Goal: Check status: Check status

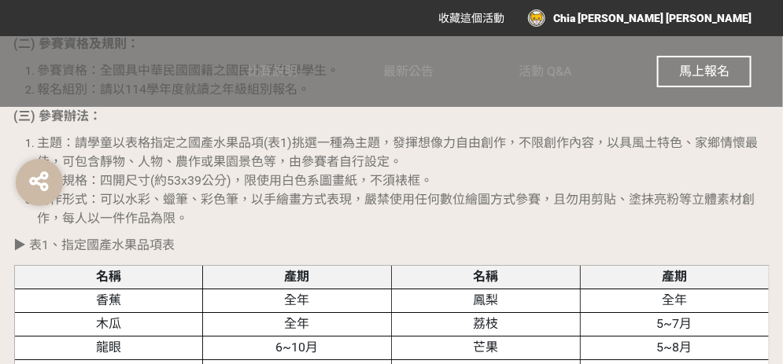
scroll to position [944, 0]
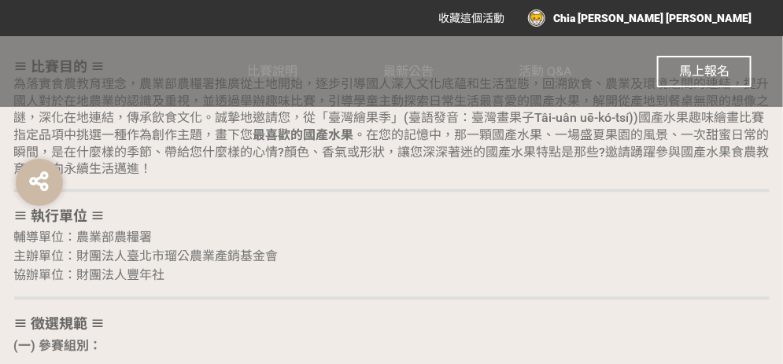
drag, startPoint x: 733, startPoint y: 20, endPoint x: 434, endPoint y: 171, distance: 335.7
click at [434, 170] on h2 "≡ 比賽目的 ≡ 為落實食農教育理念，農業部農糧署推廣從土地開始，逐步引導國人深入文化底蘊和生活型態，回溯飲食、農業及環境之間的連結，提升國人對於在地農業的認…" at bounding box center [391, 117] width 755 height 119
click at [695, 14] on div "Chia [PERSON_NAME] [PERSON_NAME]" at bounding box center [639, 17] width 223 height 17
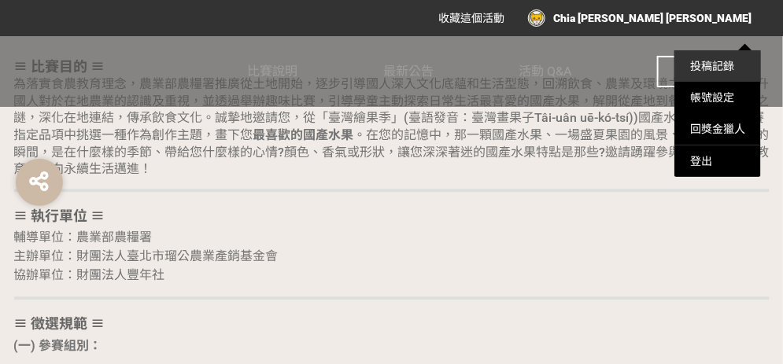
click at [713, 69] on link "投稿記錄" at bounding box center [712, 66] width 44 height 13
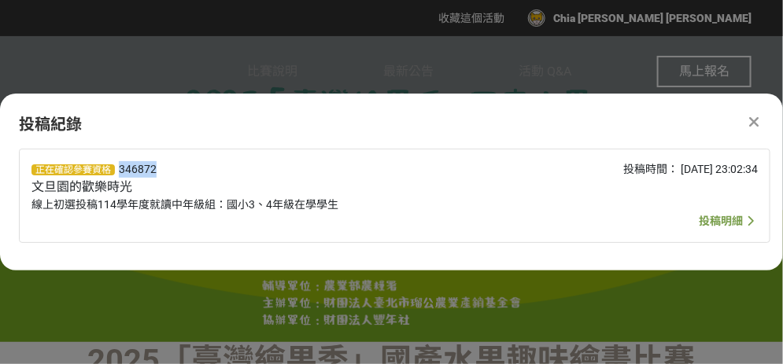
drag, startPoint x: 113, startPoint y: 168, endPoint x: 157, endPoint y: 172, distance: 43.4
click at [157, 172] on div "正在確認參賽資格 346872 文旦園的歡樂時光 線上初選投稿114學年度就讀中年級組：國小3、4年級在學學生" at bounding box center [242, 195] width 423 height 69
click at [116, 168] on span "正在確認參賽資格 346872 文旦園的歡樂時光" at bounding box center [93, 178] width 125 height 31
click at [120, 198] on span "線上初選投稿114學年度就讀中年級組：國小3、4年級在學學生" at bounding box center [184, 204] width 307 height 13
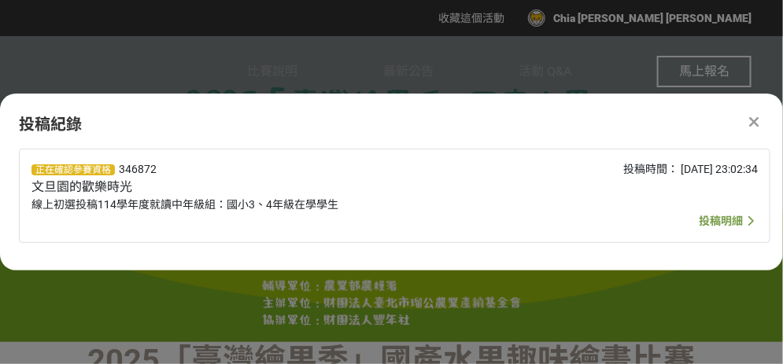
click at [139, 179] on div "正在確認參賽資格 346872 文旦園的歡樂時光 線上初選投稿114學年度就讀中年級組：國小3、4年級在學學生" at bounding box center [242, 195] width 423 height 69
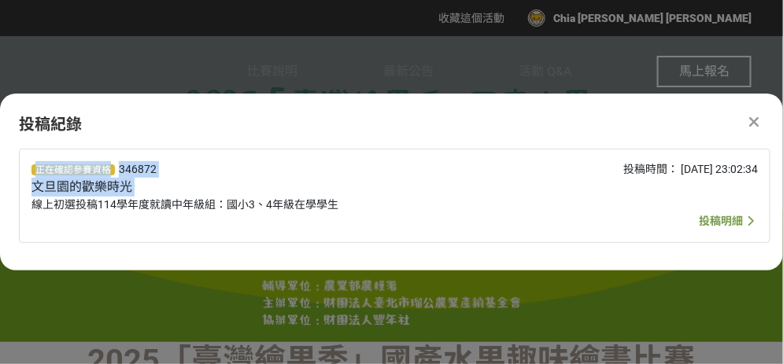
click at [139, 179] on div "正在確認參賽資格 346872 文旦園的歡樂時光 線上初選投稿114學年度就讀中年級組：國小3、4年級在學學生" at bounding box center [242, 195] width 423 height 69
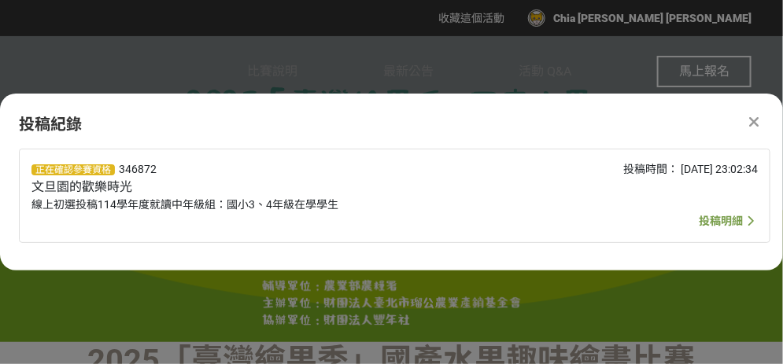
click at [160, 175] on div "正在確認參賽資格 346872 文旦園的歡樂時光 線上初選投稿114學年度就讀中年級組：國小3、4年級在學學生" at bounding box center [242, 195] width 423 height 69
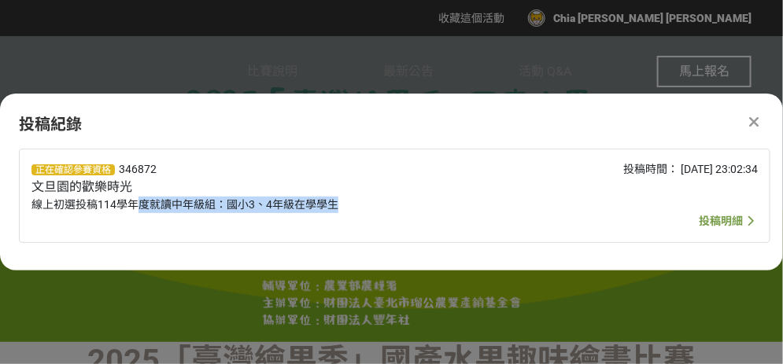
drag, startPoint x: 142, startPoint y: 203, endPoint x: 338, endPoint y: 202, distance: 195.9
click at [338, 202] on div "正在確認參賽資格 346872 文旦園的歡樂時光 線上初選投稿114學年度就讀中年級組：國小3、4年級在學學生" at bounding box center [242, 195] width 423 height 69
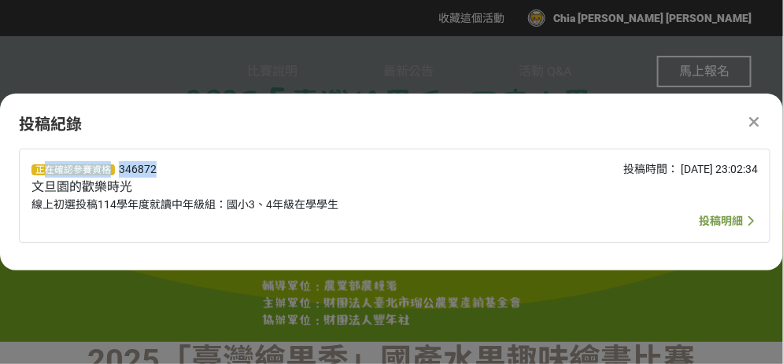
drag, startPoint x: 46, startPoint y: 168, endPoint x: 193, endPoint y: 171, distance: 146.4
click at [193, 171] on div "正在確認參賽資格 346872 文旦園的歡樂時光 線上初選投稿114學年度就讀中年級組：國小3、4年級在學學生" at bounding box center [242, 195] width 423 height 69
drag, startPoint x: 193, startPoint y: 171, endPoint x: 142, endPoint y: 175, distance: 51.3
click at [142, 175] on span "346872" at bounding box center [138, 169] width 38 height 13
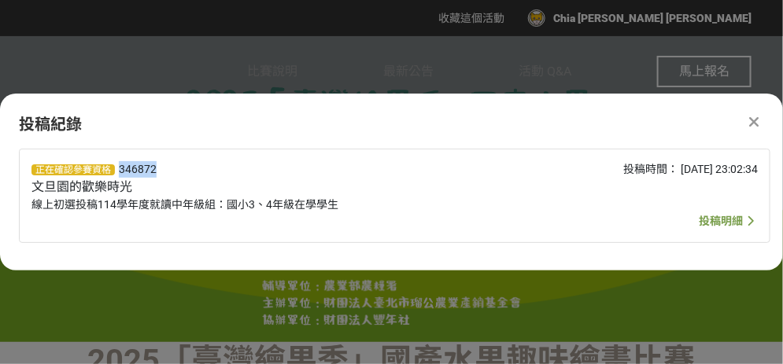
click at [142, 175] on span "346872" at bounding box center [138, 169] width 38 height 13
drag, startPoint x: 142, startPoint y: 175, endPoint x: 122, endPoint y: 171, distance: 20.1
click at [122, 171] on span "346872" at bounding box center [138, 169] width 38 height 13
click at [121, 171] on span "346872" at bounding box center [138, 169] width 38 height 13
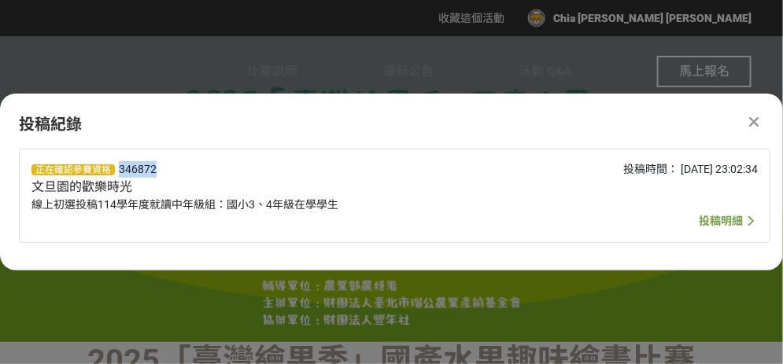
drag, startPoint x: 121, startPoint y: 171, endPoint x: 184, endPoint y: 176, distance: 63.2
click at [184, 176] on div "正在確認參賽資格 346872 文旦園的歡樂時光 線上初選投稿114學年度就讀中年級組：國小3、4年級在學學生" at bounding box center [242, 195] width 423 height 69
click at [142, 177] on div "正在確認參賽資格 346872 文旦園的歡樂時光 線上初選投稿114學年度就讀中年級組：國小3、4年級在學學生" at bounding box center [242, 195] width 423 height 69
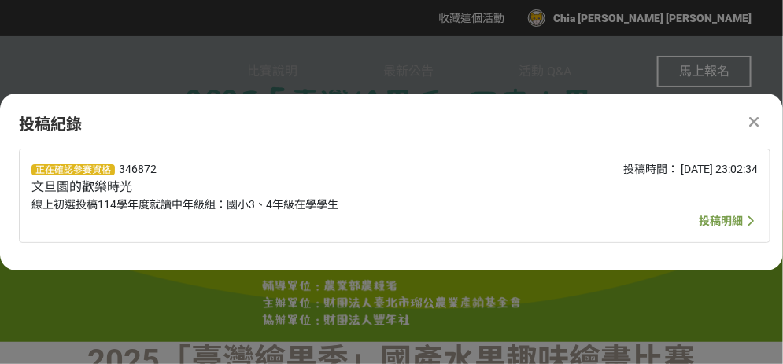
click at [679, 229] on div "投稿時間： [DATE] 23:02:34" at bounding box center [606, 195] width 303 height 69
click at [700, 223] on span "投稿明細" at bounding box center [721, 221] width 44 height 13
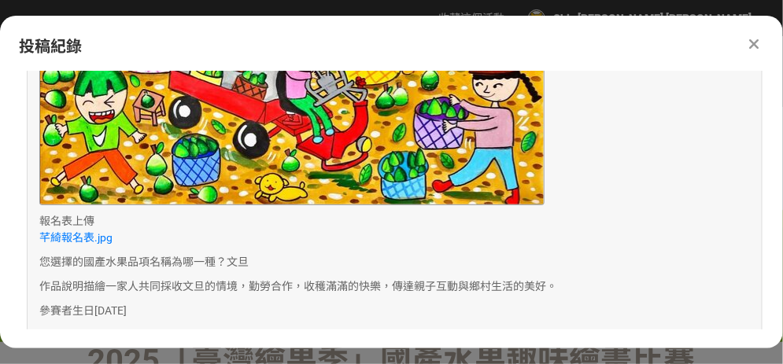
scroll to position [550, 0]
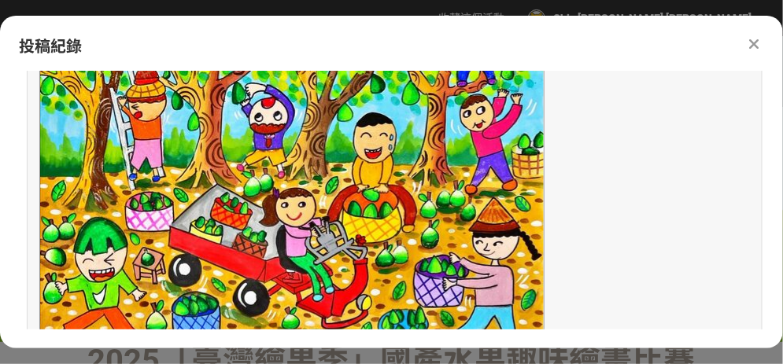
click at [362, 182] on img at bounding box center [291, 177] width 505 height 374
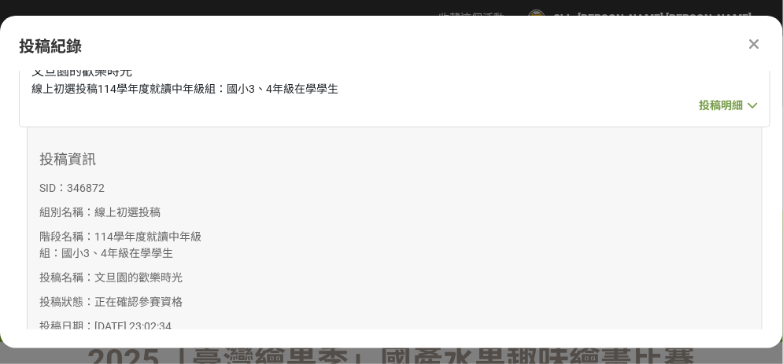
scroll to position [0, 0]
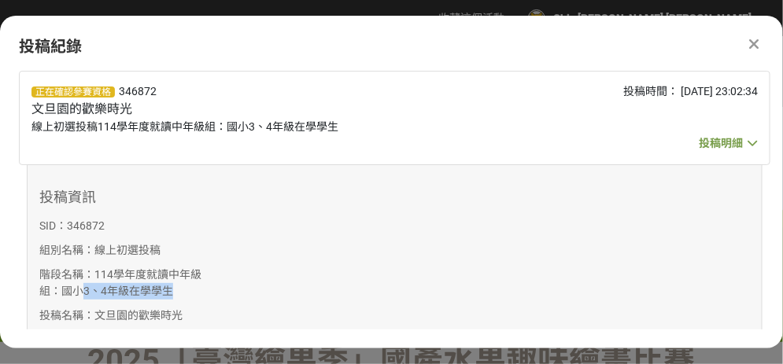
drag, startPoint x: 79, startPoint y: 291, endPoint x: 202, endPoint y: 297, distance: 123.7
click at [202, 297] on p "階段名稱： 114學年度就讀中年級組：國小3、4年級在學學生" at bounding box center [128, 283] width 178 height 33
drag, startPoint x: 202, startPoint y: 297, endPoint x: 126, endPoint y: 240, distance: 95.5
click at [126, 240] on div "投稿資訊 SID： 346872 組別名稱： 線上初選投稿 階段名稱： 114學年度就讀中年級組：國小3、4年級在學學生 投稿名稱： 文旦園的歡樂時光 投稿狀…" at bounding box center [128, 285] width 178 height 192
drag, startPoint x: 153, startPoint y: 94, endPoint x: 116, endPoint y: 93, distance: 36.2
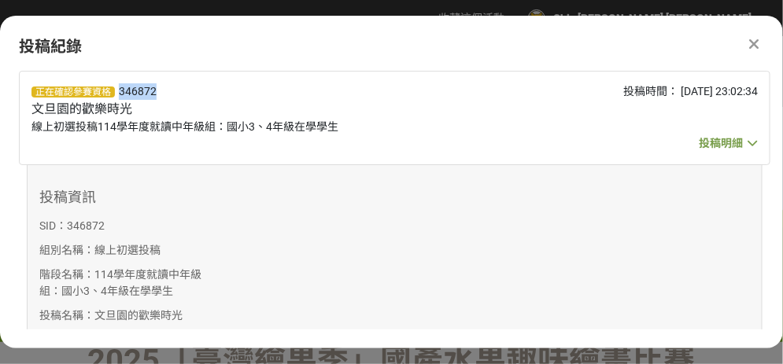
click at [116, 93] on span "正在確認參賽資格 346872 文旦園的歡樂時光" at bounding box center [93, 100] width 125 height 31
drag, startPoint x: 116, startPoint y: 93, endPoint x: 108, endPoint y: 94, distance: 8.8
click at [108, 94] on span "正在確認參賽資格" at bounding box center [72, 92] width 83 height 11
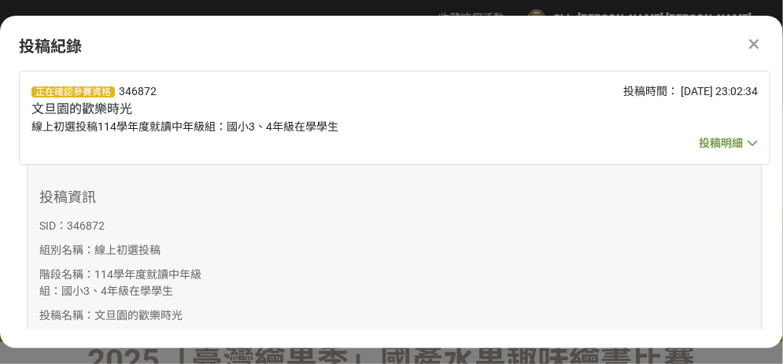
drag, startPoint x: 108, startPoint y: 94, endPoint x: 69, endPoint y: 146, distance: 64.7
click at [69, 146] on div "正在確認參賽資格 346872 文旦園的歡樂時光 線上初選投稿114學年度就讀中年級組：國小3、4年級在學學生" at bounding box center [242, 117] width 423 height 69
drag, startPoint x: 98, startPoint y: 92, endPoint x: 159, endPoint y: 97, distance: 61.6
click at [159, 97] on div "正在確認參賽資格 346872 文旦園的歡樂時光 線上初選投稿114學年度就讀中年級組：國小3、4年級在學學生" at bounding box center [242, 117] width 423 height 69
drag, startPoint x: 159, startPoint y: 97, endPoint x: 170, endPoint y: 173, distance: 77.1
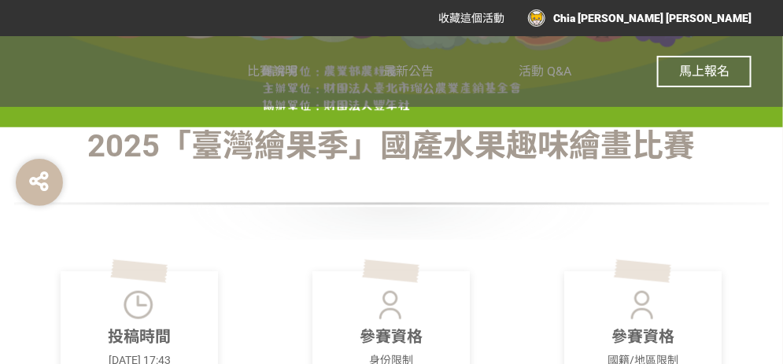
scroll to position [235, 0]
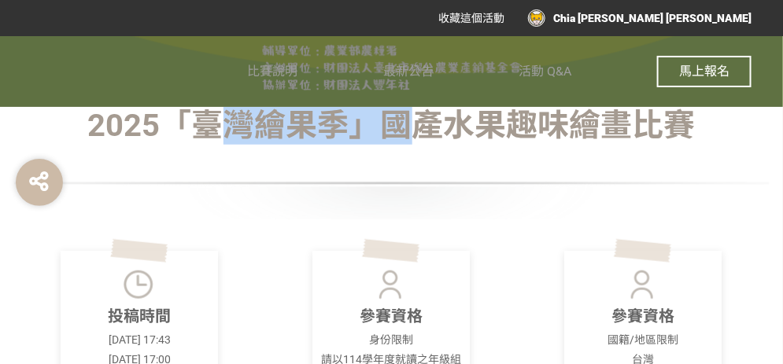
drag, startPoint x: 225, startPoint y: 136, endPoint x: 419, endPoint y: 138, distance: 193.6
click at [419, 138] on h1 "2025「臺灣繪果季」國產水果趣味繪畫比賽" at bounding box center [391, 126] width 755 height 38
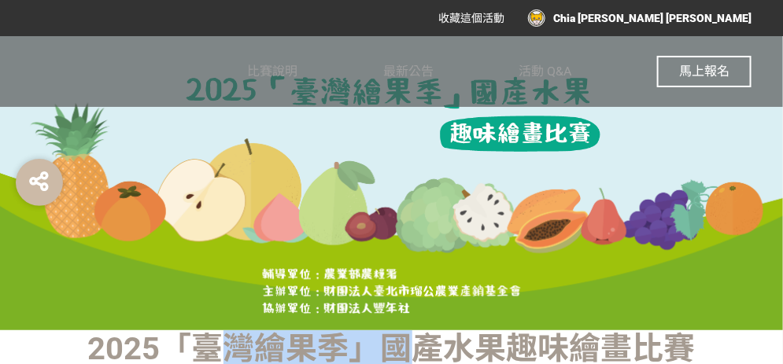
scroll to position [0, 0]
